Goal: Information Seeking & Learning: Learn about a topic

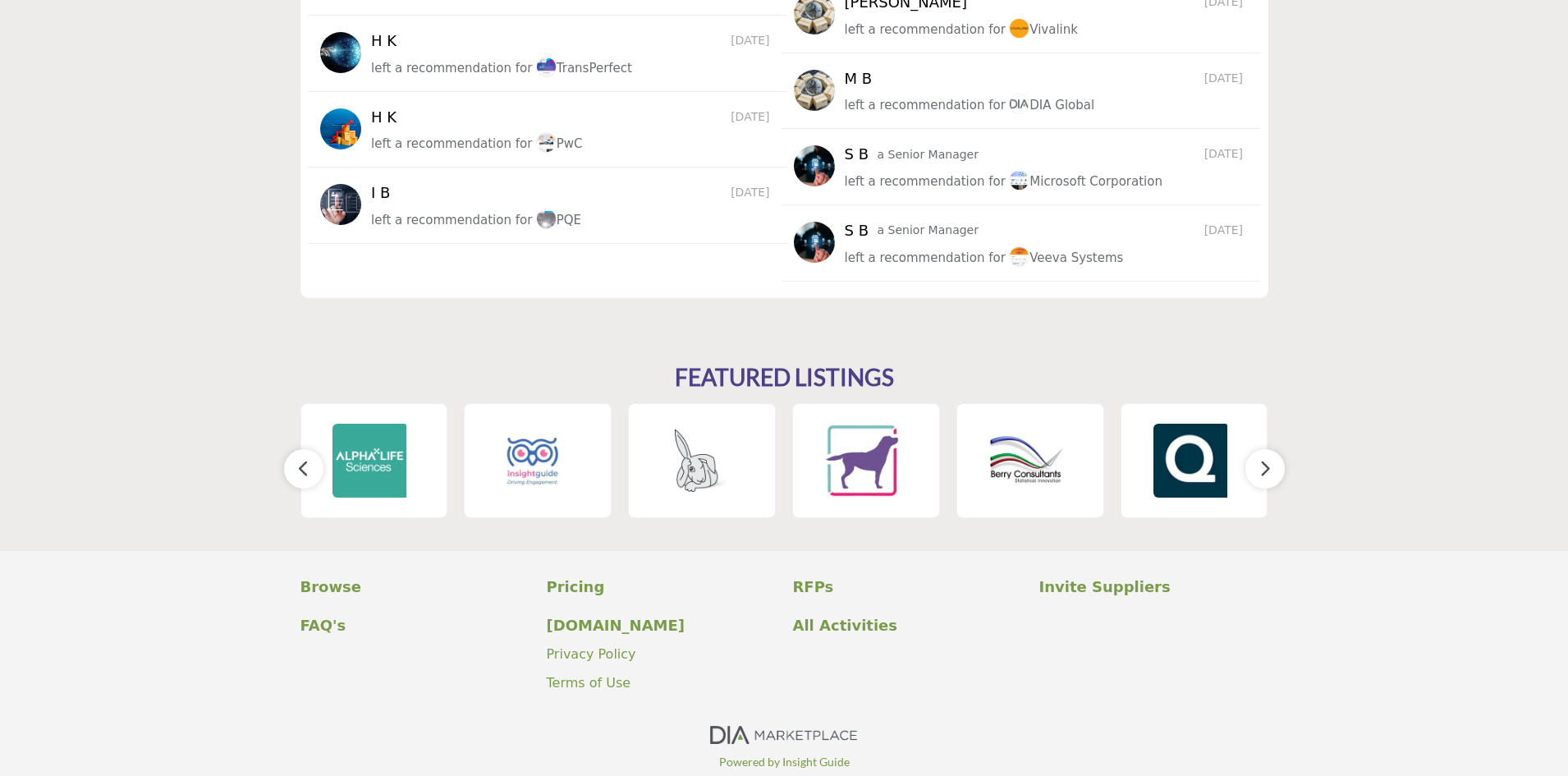
scroll to position [2298, 0]
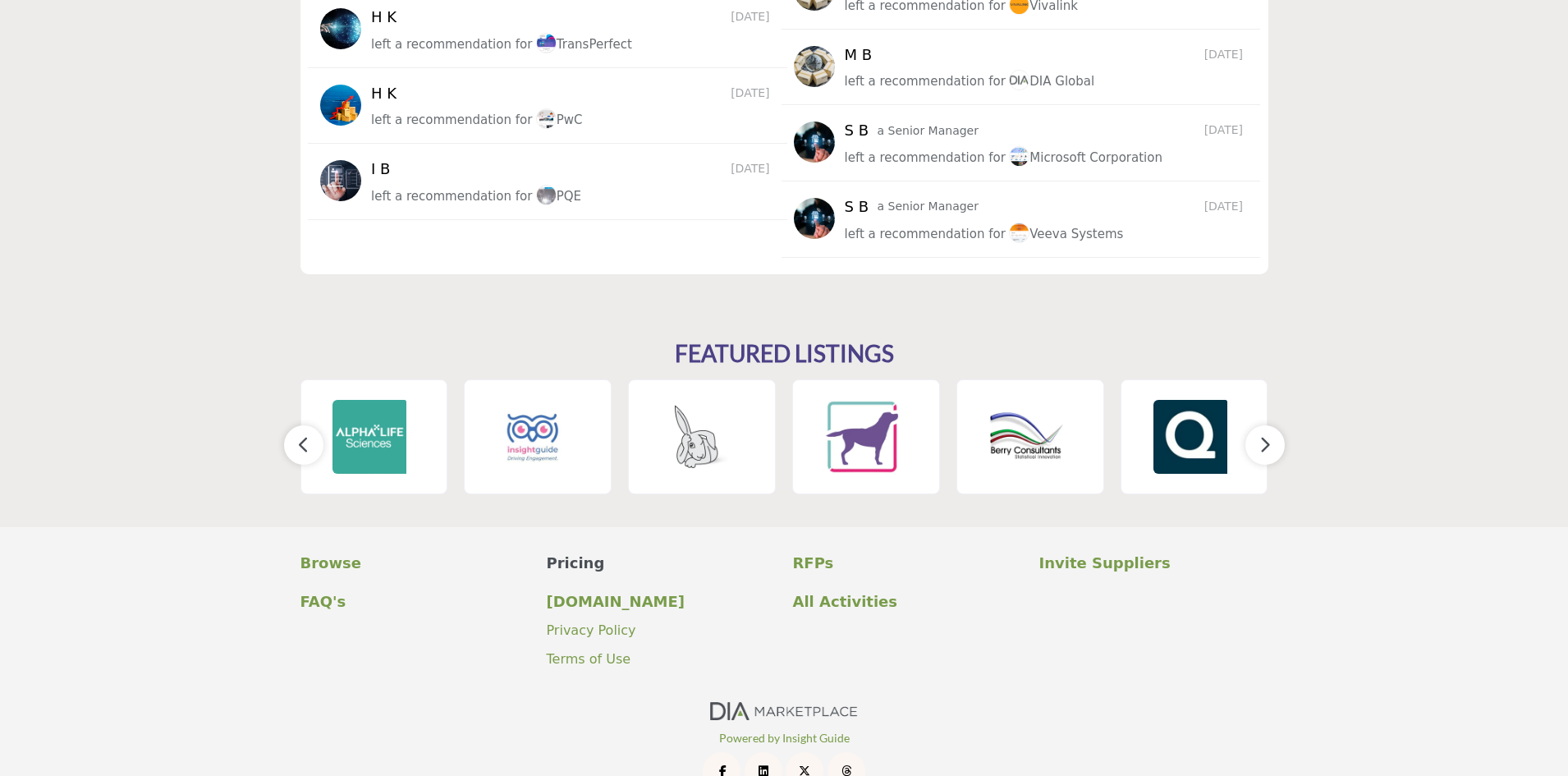
click at [568, 570] on p "Pricing" at bounding box center [661, 563] width 229 height 22
